Goal: Task Accomplishment & Management: Use online tool/utility

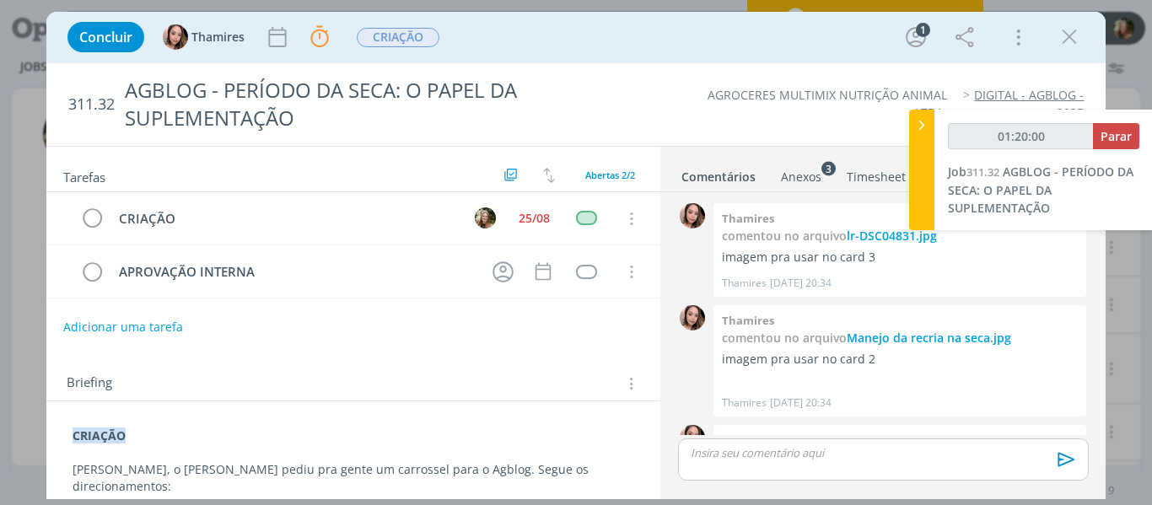
scroll to position [105, 0]
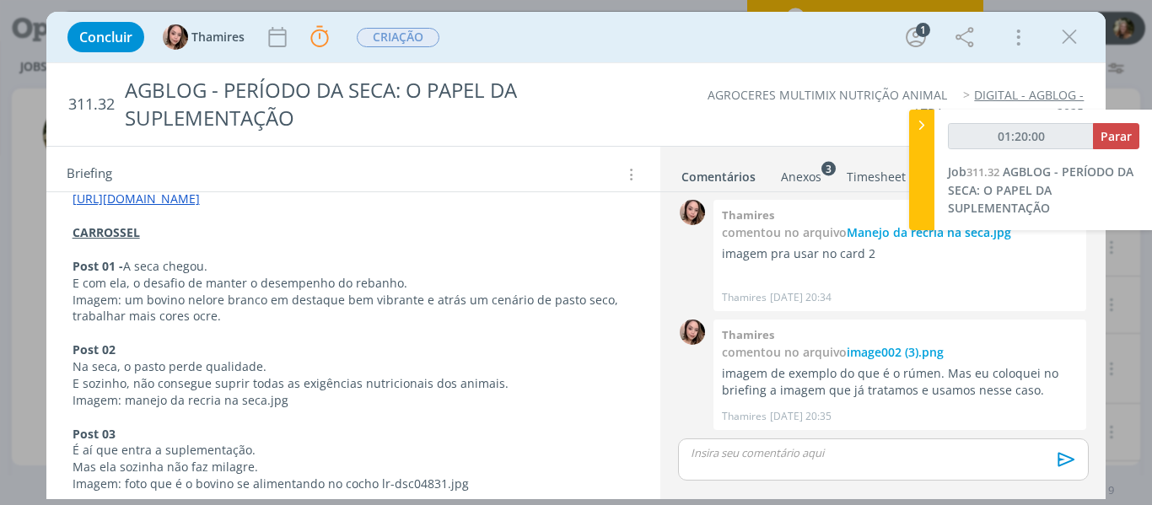
type input "01:20:01"
click at [1108, 141] on span "Parar" at bounding box center [1116, 136] width 31 height 16
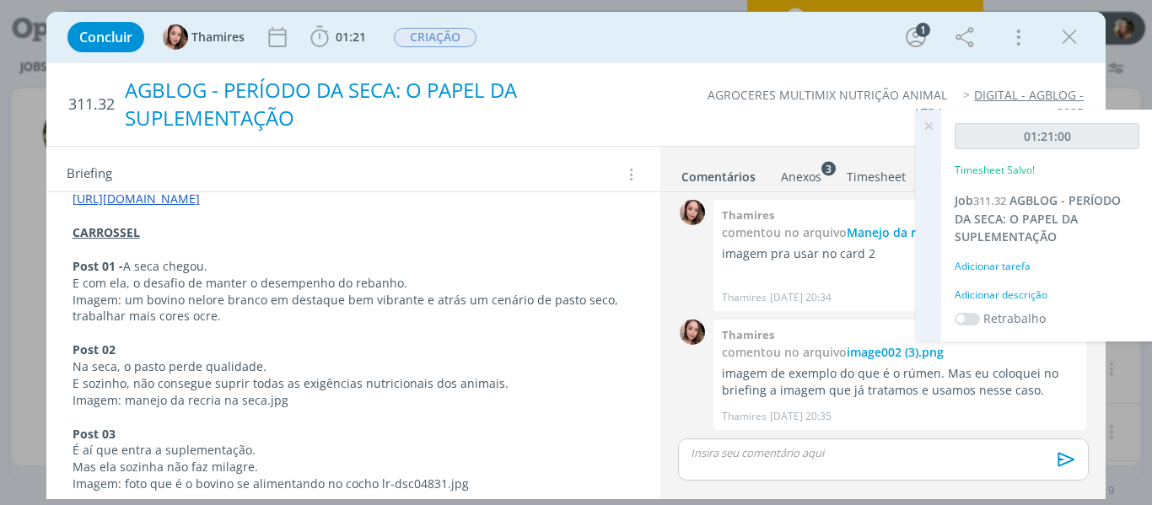
drag, startPoint x: 928, startPoint y: 129, endPoint x: 650, endPoint y: 86, distance: 280.9
click at [928, 129] on icon at bounding box center [929, 126] width 30 height 33
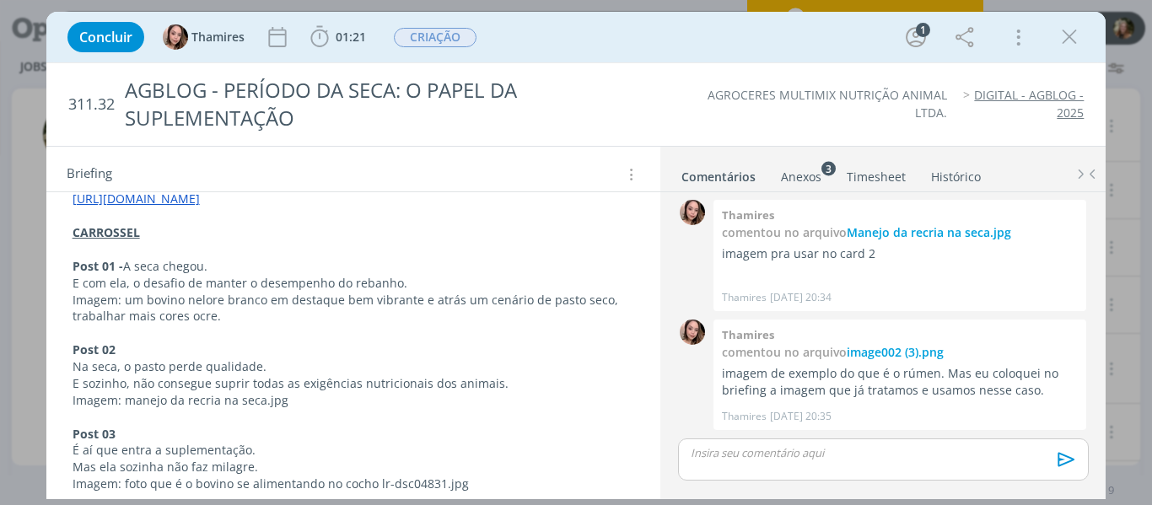
drag, startPoint x: 1069, startPoint y: 27, endPoint x: 702, endPoint y: 116, distance: 377.5
click at [1070, 27] on icon "dialog" at bounding box center [1069, 36] width 25 height 25
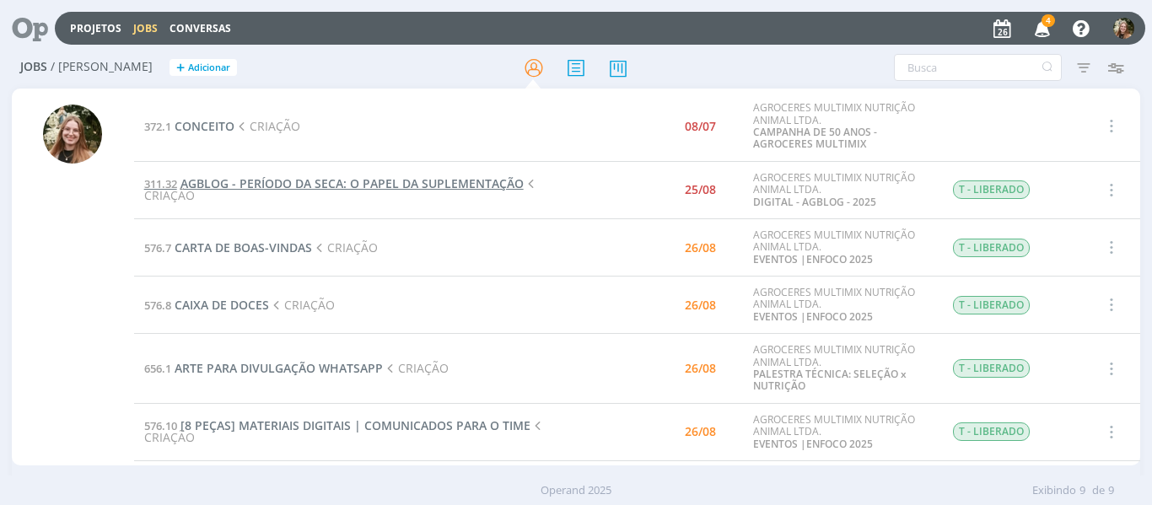
click at [338, 180] on span "AGBLOG - PERÍODO DA SECA: O PAPEL DA SUPLEMENTAÇÃO" at bounding box center [352, 183] width 343 height 16
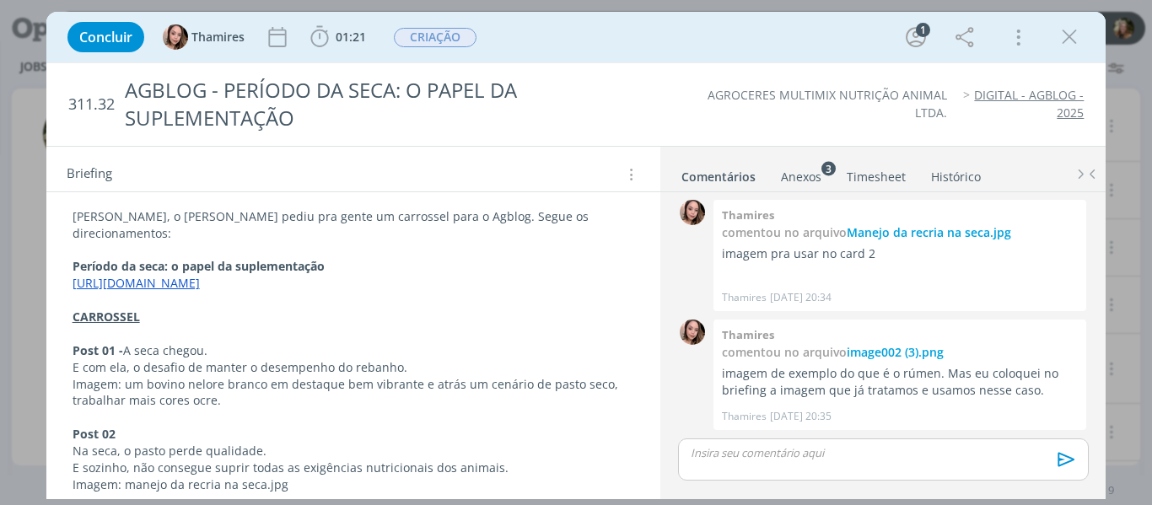
scroll to position [337, 0]
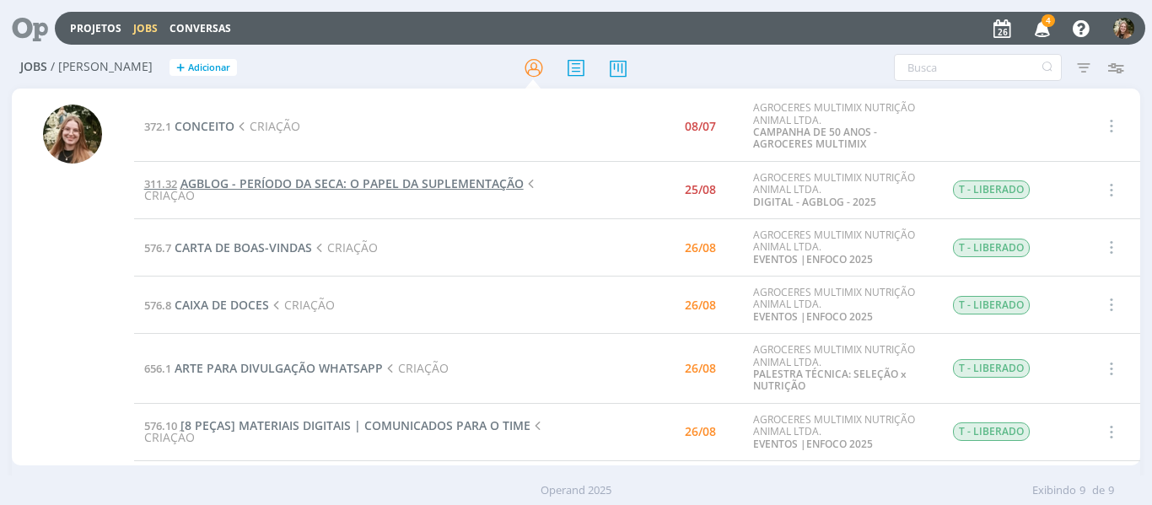
click at [242, 184] on span "AGBLOG - PERÍODO DA SECA: O PAPEL DA SUPLEMENTAÇÃO" at bounding box center [352, 183] width 343 height 16
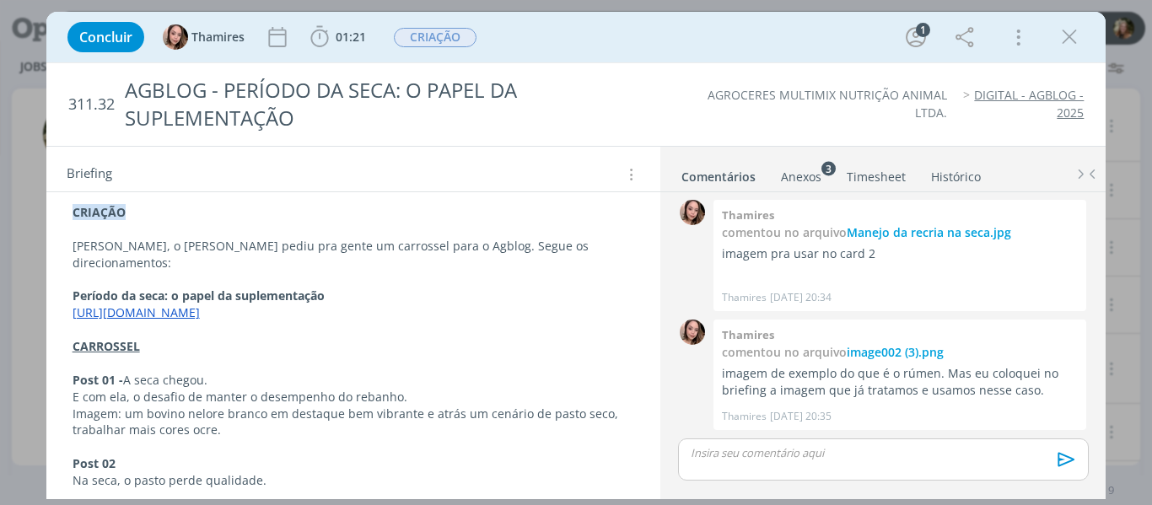
scroll to position [253, 0]
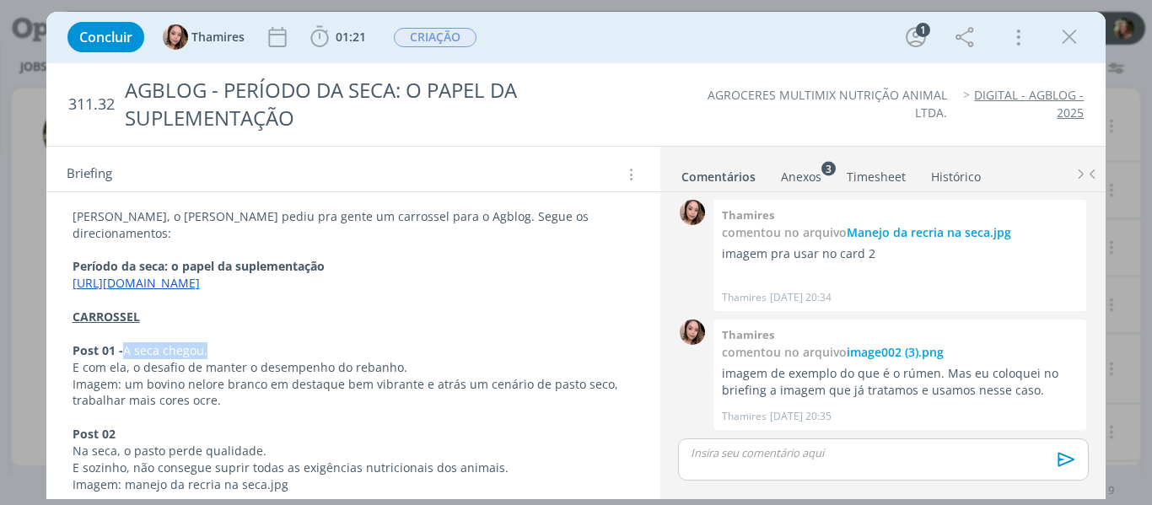
drag, startPoint x: 216, startPoint y: 332, endPoint x: 124, endPoint y: 333, distance: 92.0
click at [124, 342] on p "Post 01 - A seca chegou." at bounding box center [354, 350] width 563 height 17
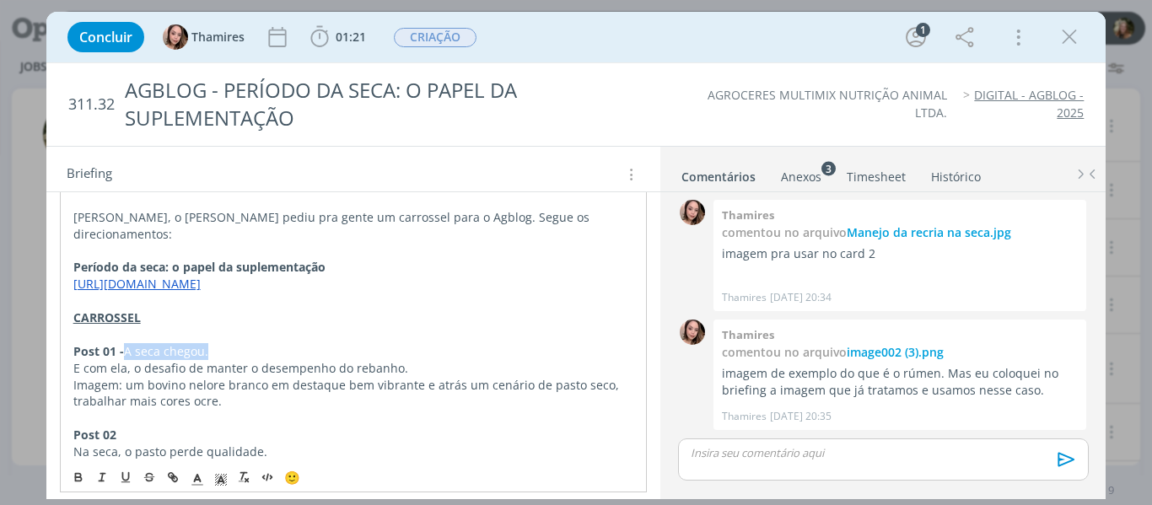
drag, startPoint x: 207, startPoint y: 333, endPoint x: 127, endPoint y: 334, distance: 80.1
click at [127, 343] on p "Post 01 - A seca chegou." at bounding box center [353, 351] width 561 height 17
copy p "A seca chegou."
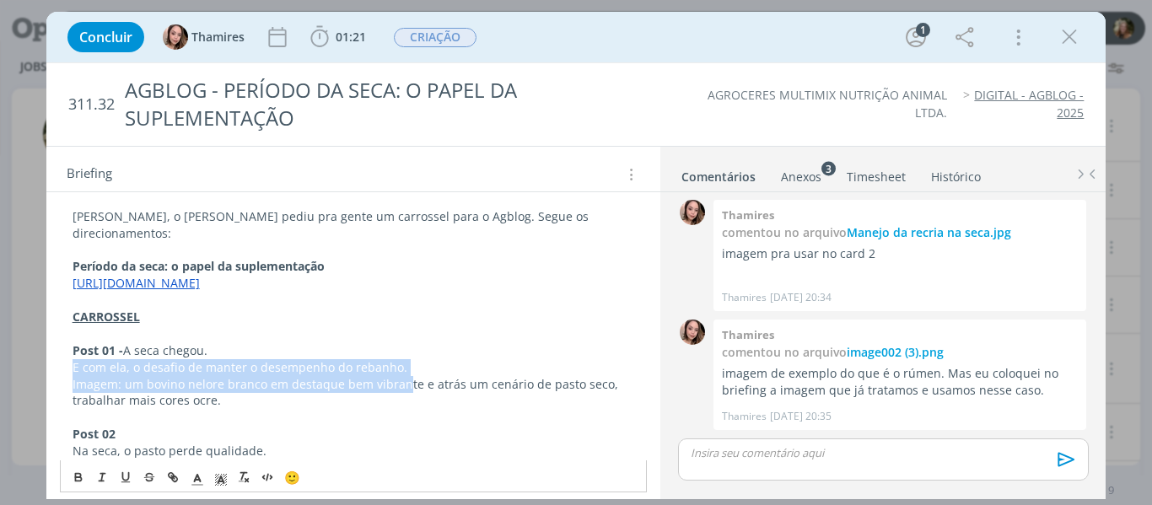
drag, startPoint x: 400, startPoint y: 359, endPoint x: 58, endPoint y: 356, distance: 341.7
click at [238, 376] on p "Imagem: um bovino nelore branco em destaque bem vibrante e atrás um cenário de …" at bounding box center [354, 393] width 563 height 34
drag, startPoint x: 403, startPoint y: 351, endPoint x: 51, endPoint y: 355, distance: 352.6
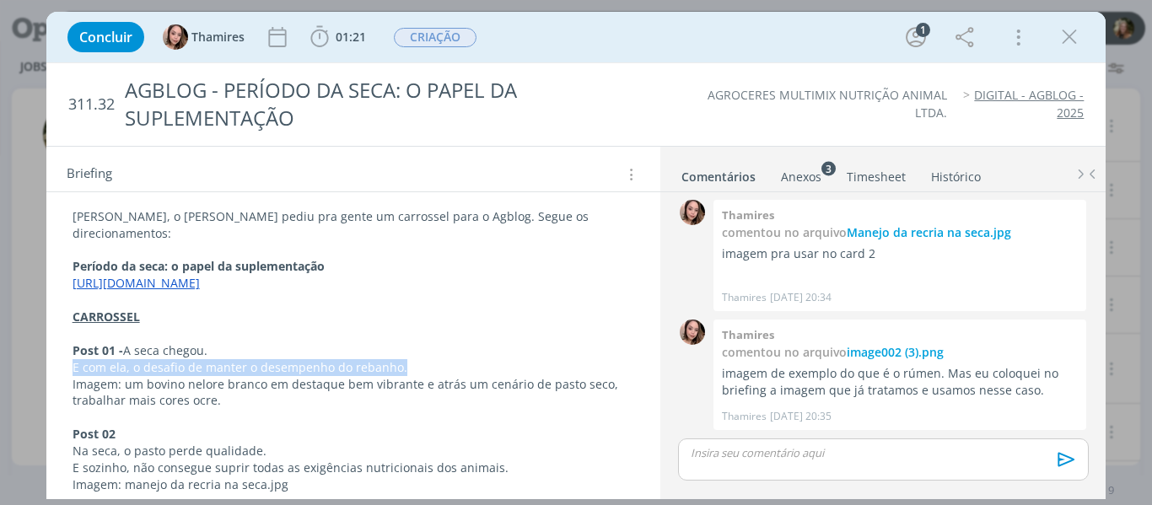
copy p "E com ela, o desafio de manter o desempenho do rebanho."
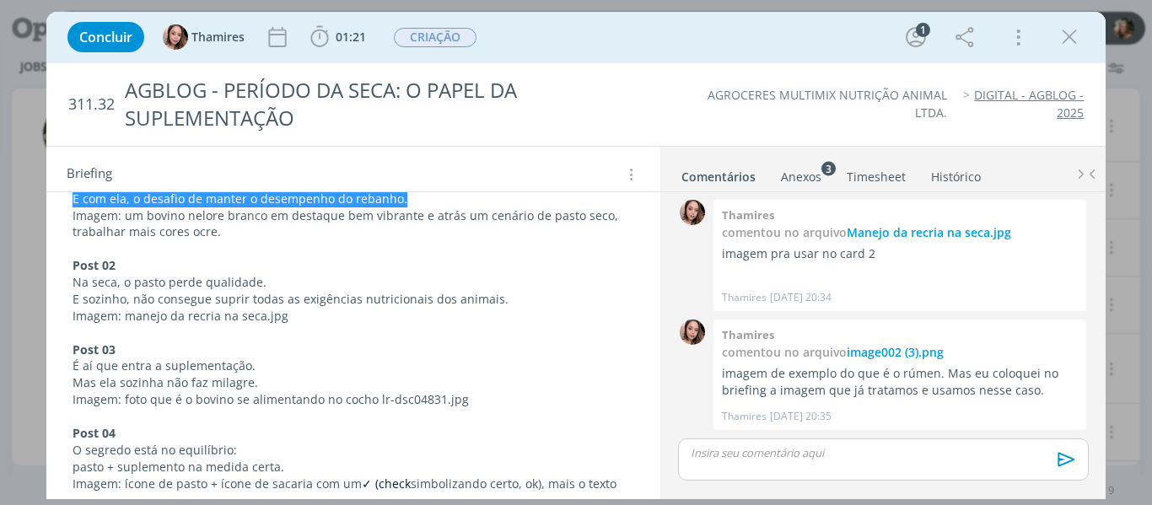
scroll to position [337, 0]
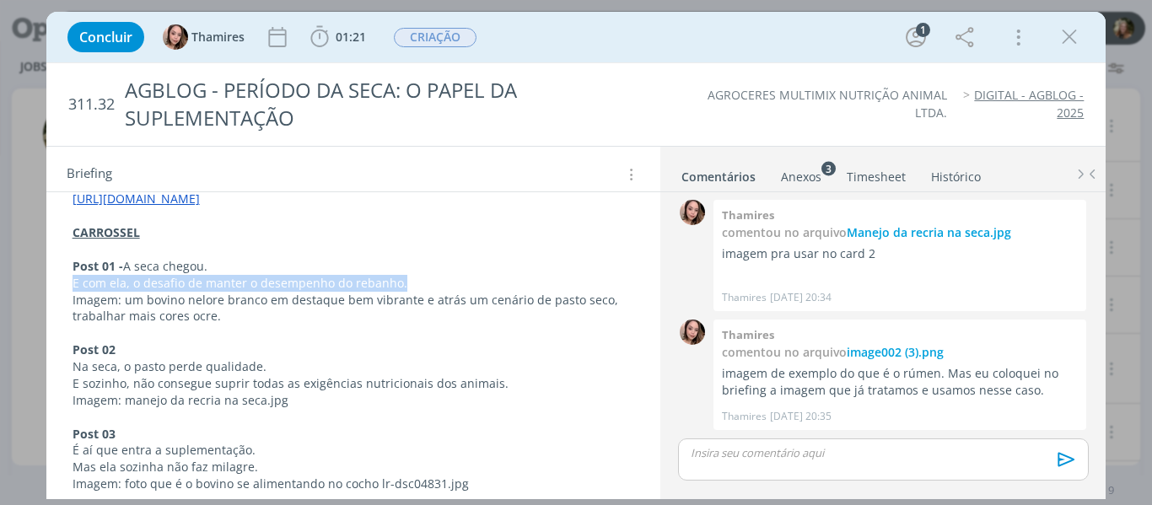
drag, startPoint x: 812, startPoint y: 173, endPoint x: 796, endPoint y: 245, distance: 74.3
click at [812, 173] on div "Anexos 3" at bounding box center [801, 177] width 40 height 17
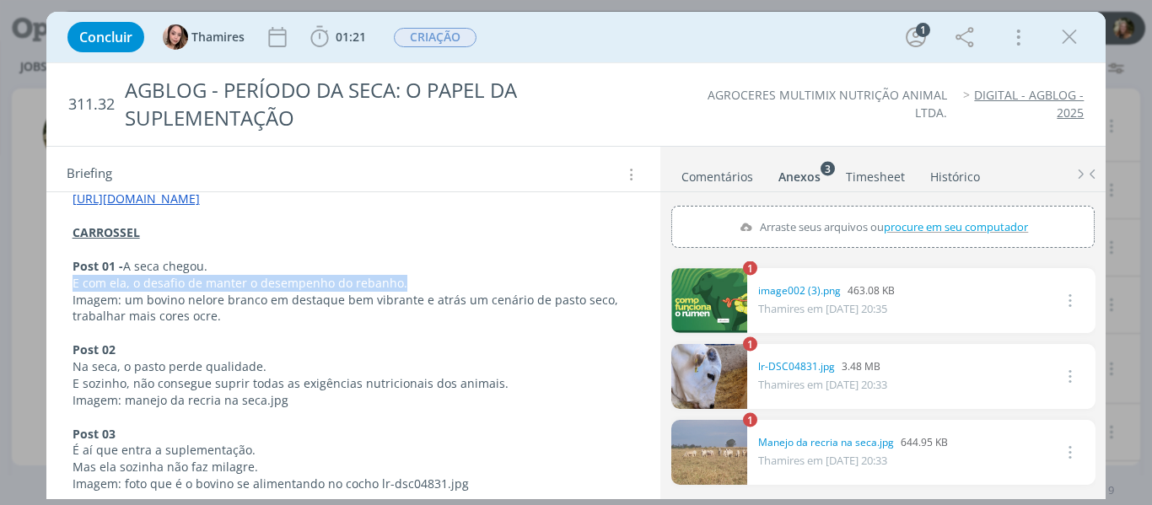
click at [714, 444] on link "dialog" at bounding box center [710, 452] width 76 height 65
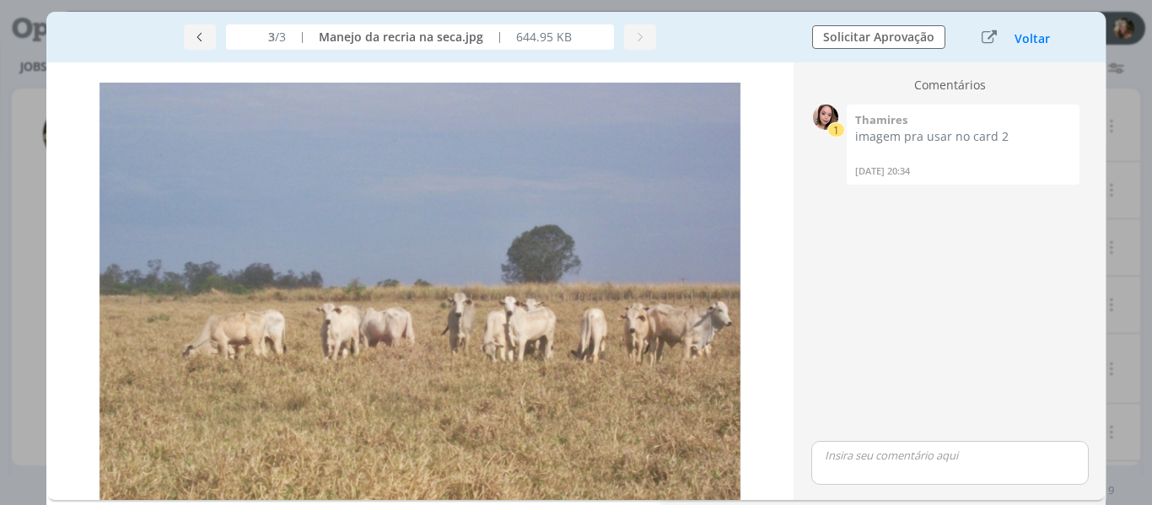
drag, startPoint x: 1020, startPoint y: 41, endPoint x: 33, endPoint y: 360, distance: 1037.2
click at [1020, 41] on button "Voltar" at bounding box center [1032, 38] width 37 height 13
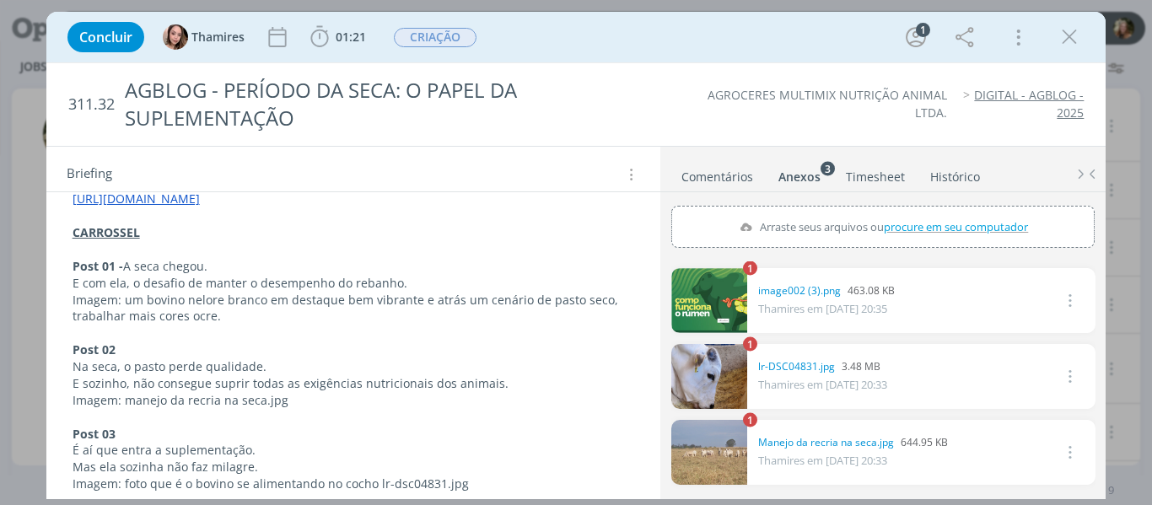
click at [131, 359] on p "Na seca, o pasto perde qualidade." at bounding box center [354, 367] width 563 height 17
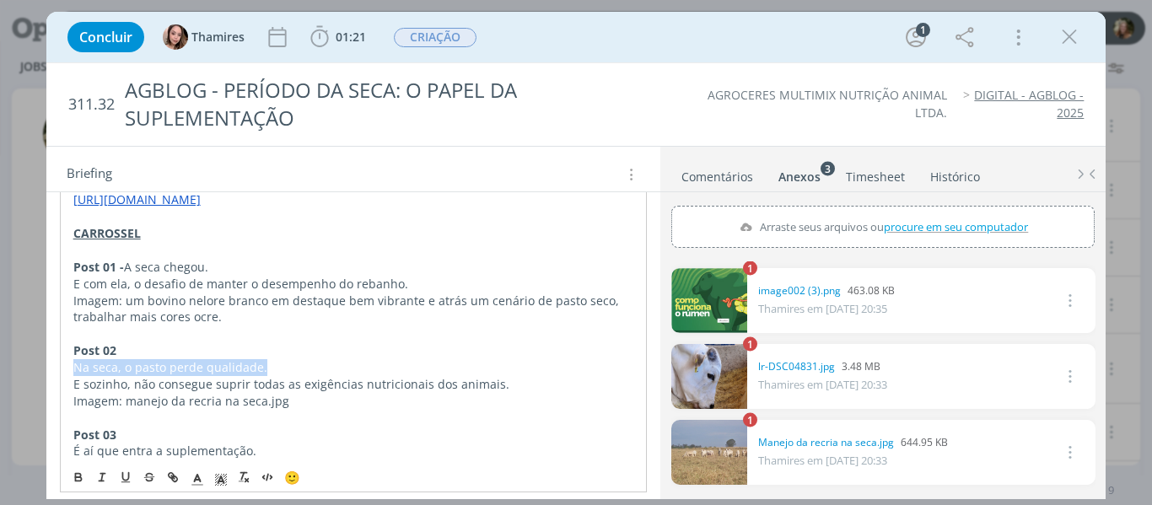
drag, startPoint x: 68, startPoint y: 354, endPoint x: 358, endPoint y: 356, distance: 289.4
click at [358, 356] on div "CRIAÇÃO [PERSON_NAME], o [PERSON_NAME] pediu pra gente um carrossel para o Agbl…" at bounding box center [354, 492] width 588 height 817
click at [341, 376] on p "E sozinho, não consegue suprir todas as exigências nutricionais dos animais." at bounding box center [353, 384] width 561 height 17
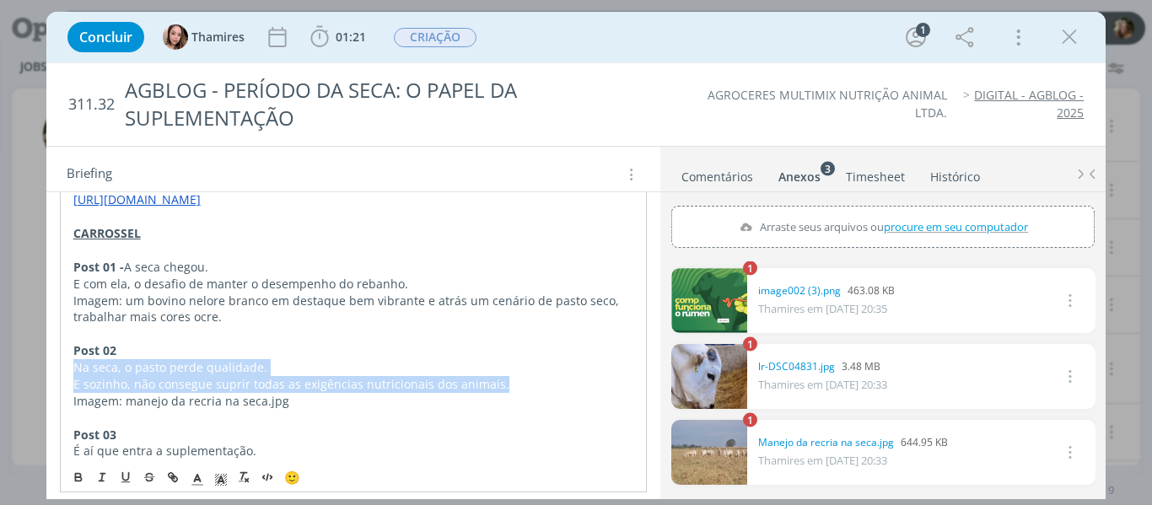
drag, startPoint x: 507, startPoint y: 368, endPoint x: 56, endPoint y: 351, distance: 451.6
click at [56, 351] on div "CRIAÇÃO [PERSON_NAME], o [PERSON_NAME] pediu pra gente um carrossel para o Agbl…" at bounding box center [353, 502] width 615 height 876
copy div "Na seca, o pasto perde qualidade. E sozinho, não consegue suprir todas as exigê…"
click at [179, 359] on p "Na seca, o pasto perde qualidade." at bounding box center [354, 367] width 563 height 17
drag, startPoint x: 391, startPoint y: 352, endPoint x: 66, endPoint y: 343, distance: 324.9
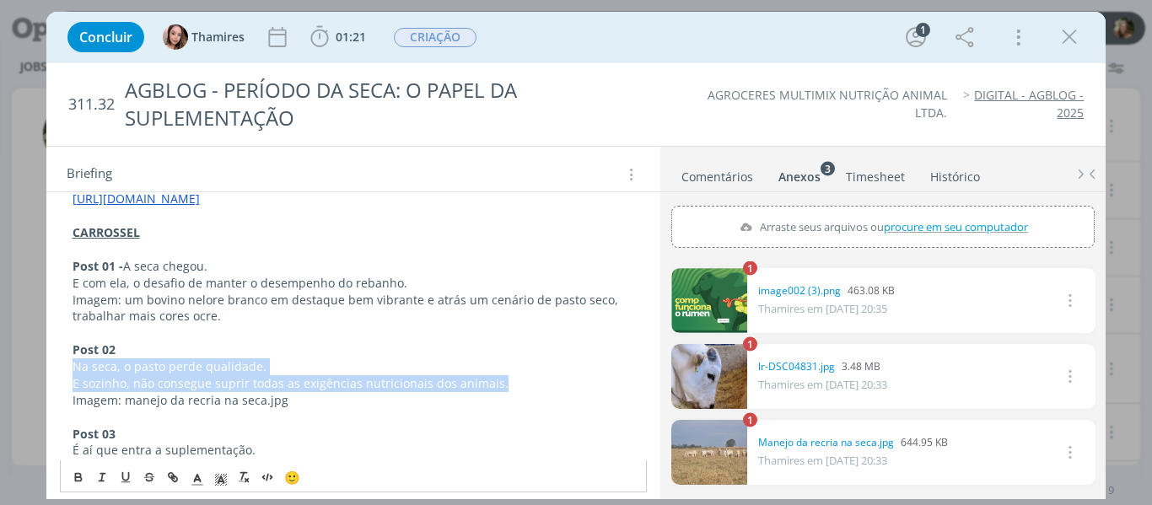
click at [66, 343] on div "CRIAÇÃO [PERSON_NAME], o [PERSON_NAME] pediu pra gente um carrossel para o Agbl…" at bounding box center [354, 492] width 588 height 817
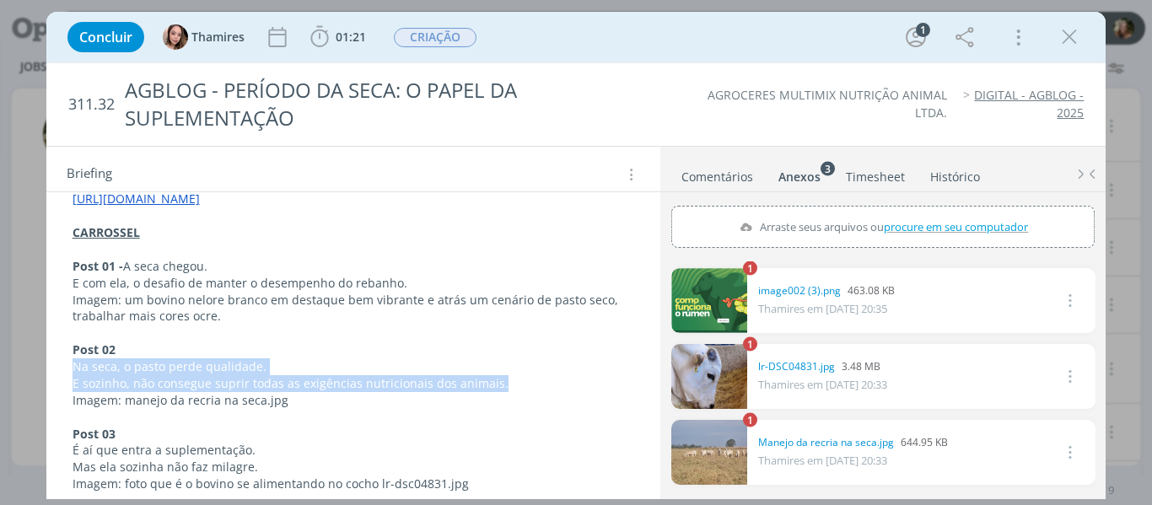
copy div "Na seca, o pasto perde qualidade. E sozinho, não consegue suprir todas as exigê…"
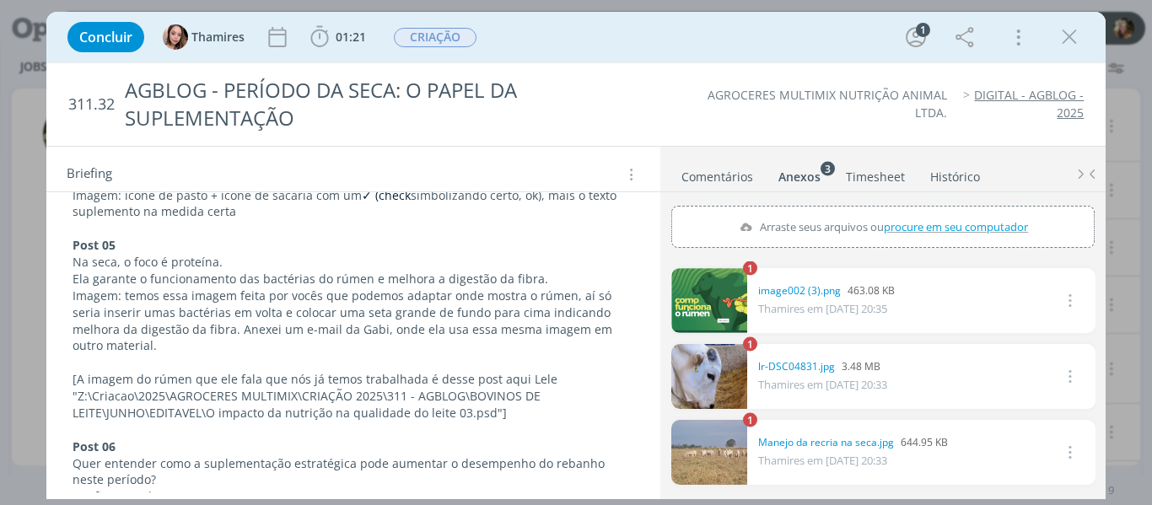
scroll to position [751, 0]
